Goal: Navigation & Orientation: Go to known website

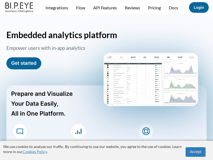
click at [19, 11] on img at bounding box center [19, 7] width 31 height 12
